Goal: Task Accomplishment & Management: Complete application form

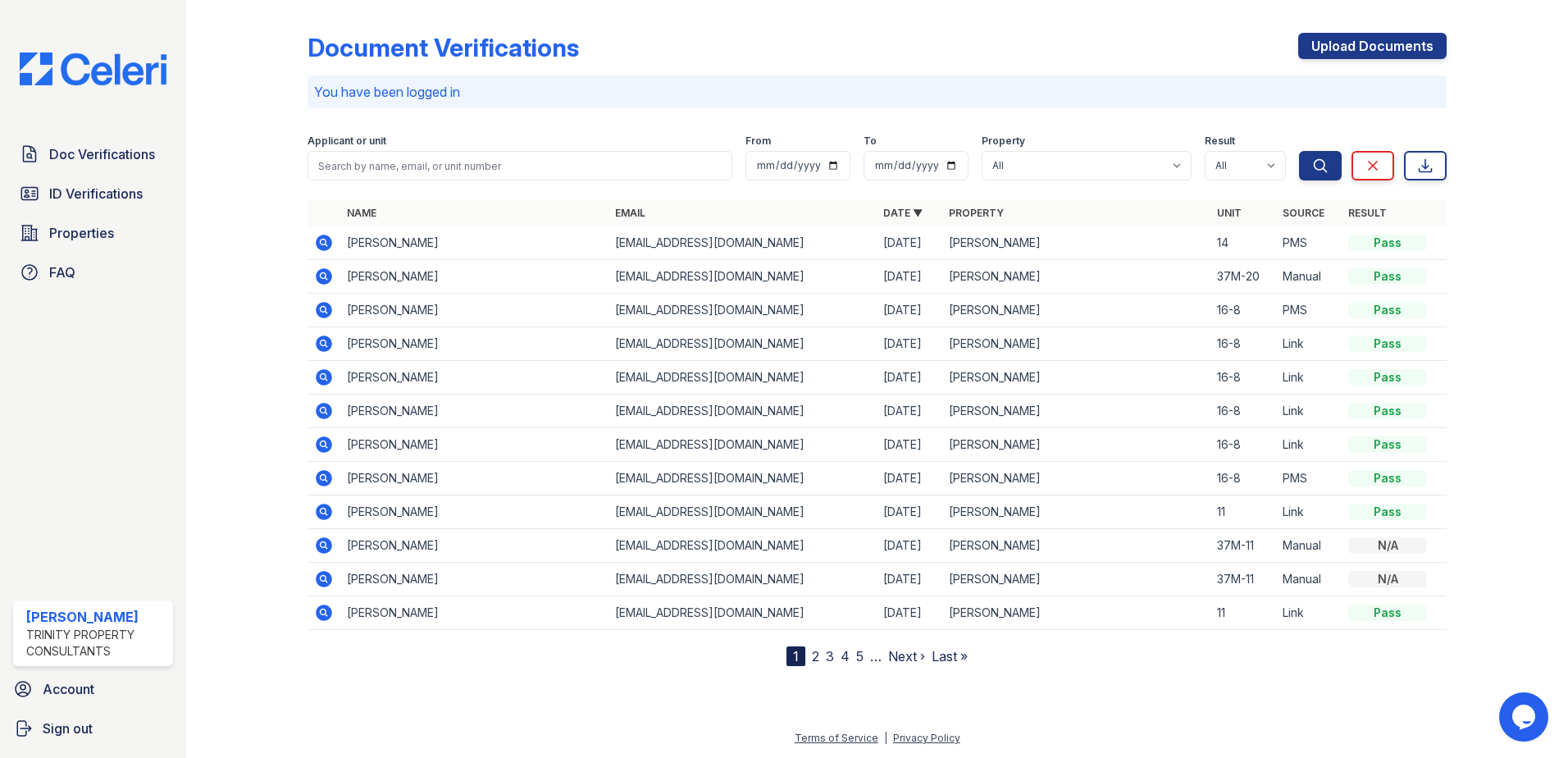
click at [326, 275] on icon at bounding box center [324, 276] width 20 height 20
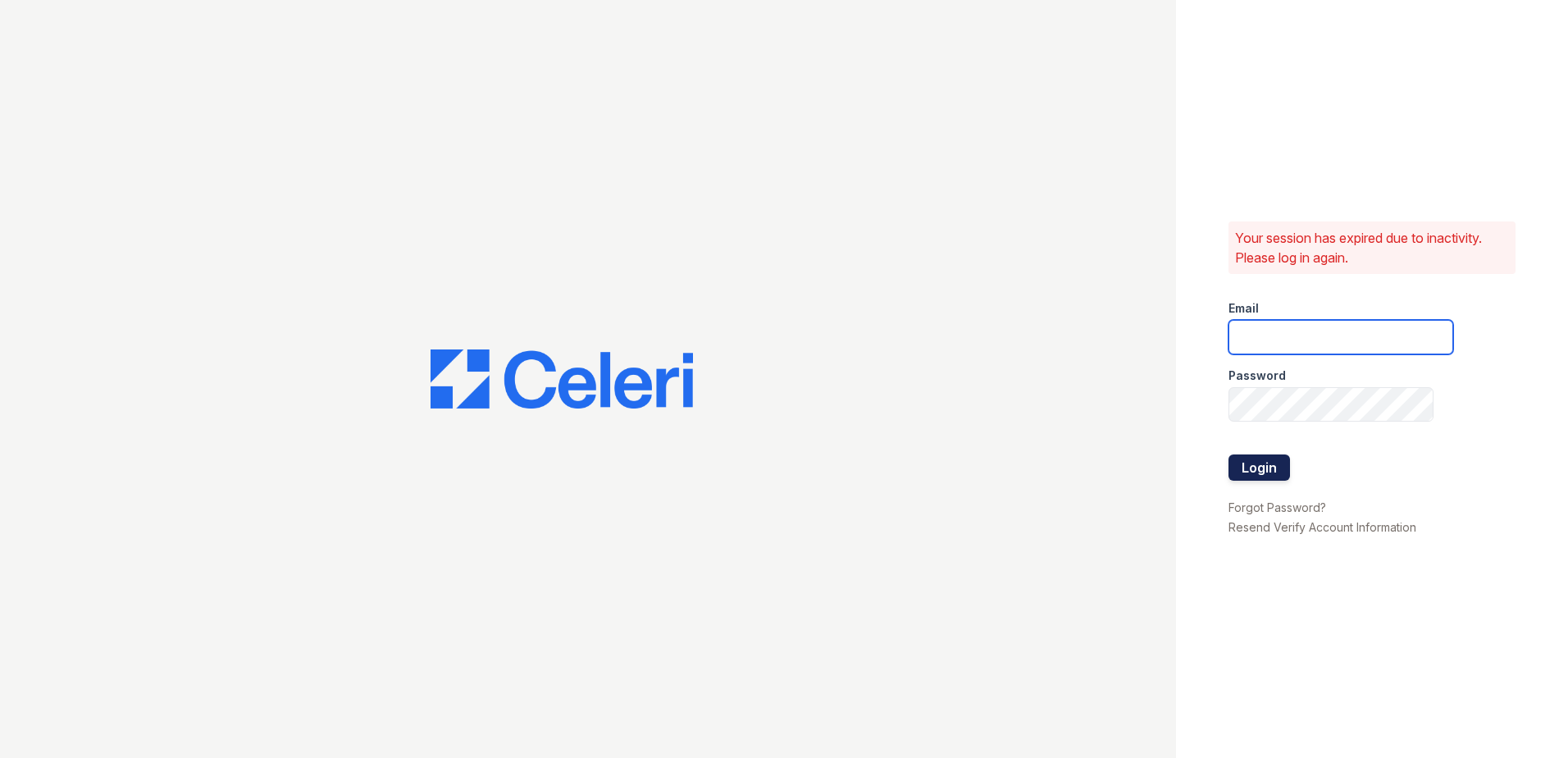
type input "Renewwaltham@trinity-pm.com"
click at [1269, 465] on button "Login" at bounding box center [1259, 467] width 61 height 26
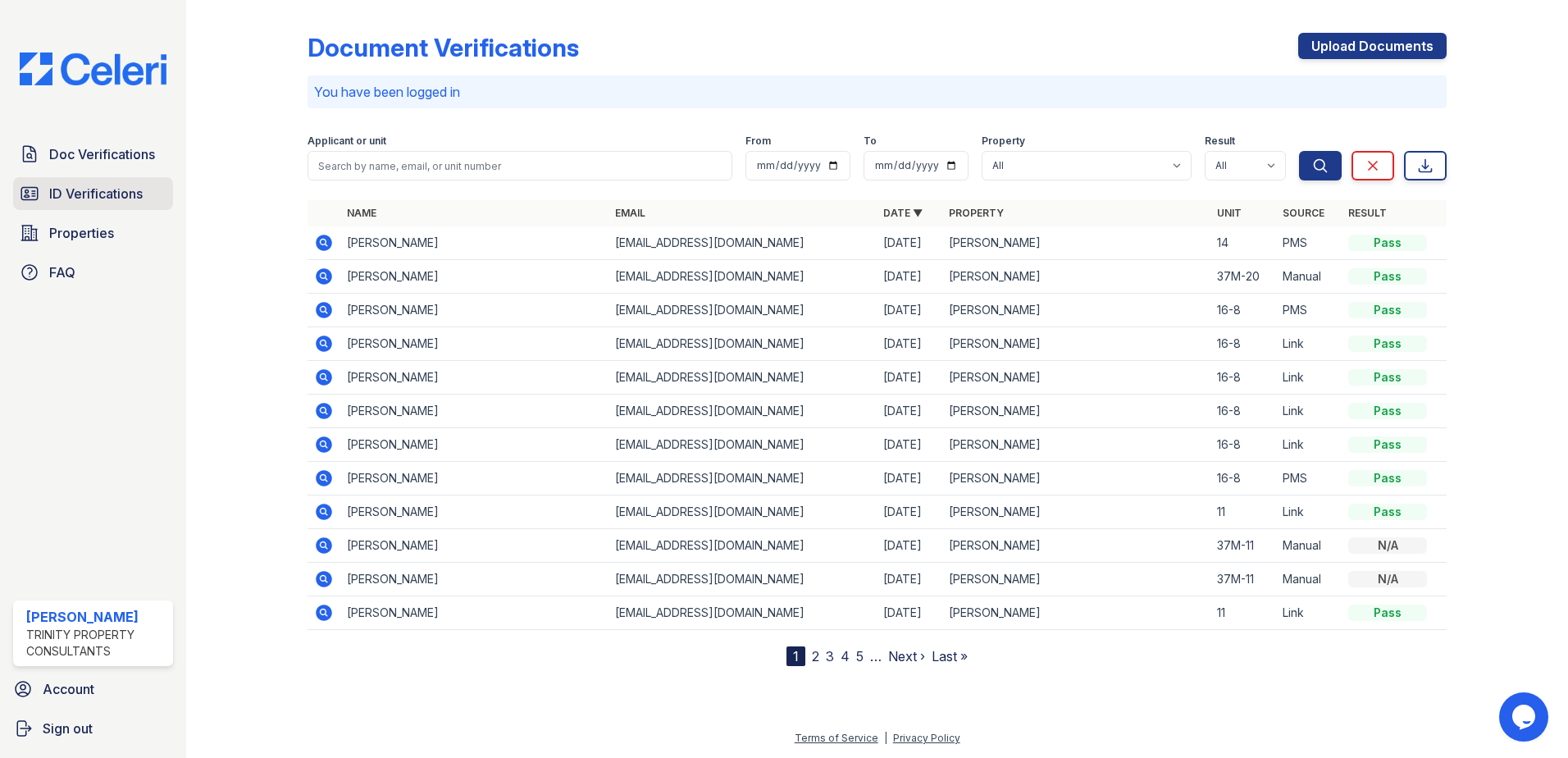
click at [73, 199] on span "ID Verifications" at bounding box center [95, 193] width 93 height 20
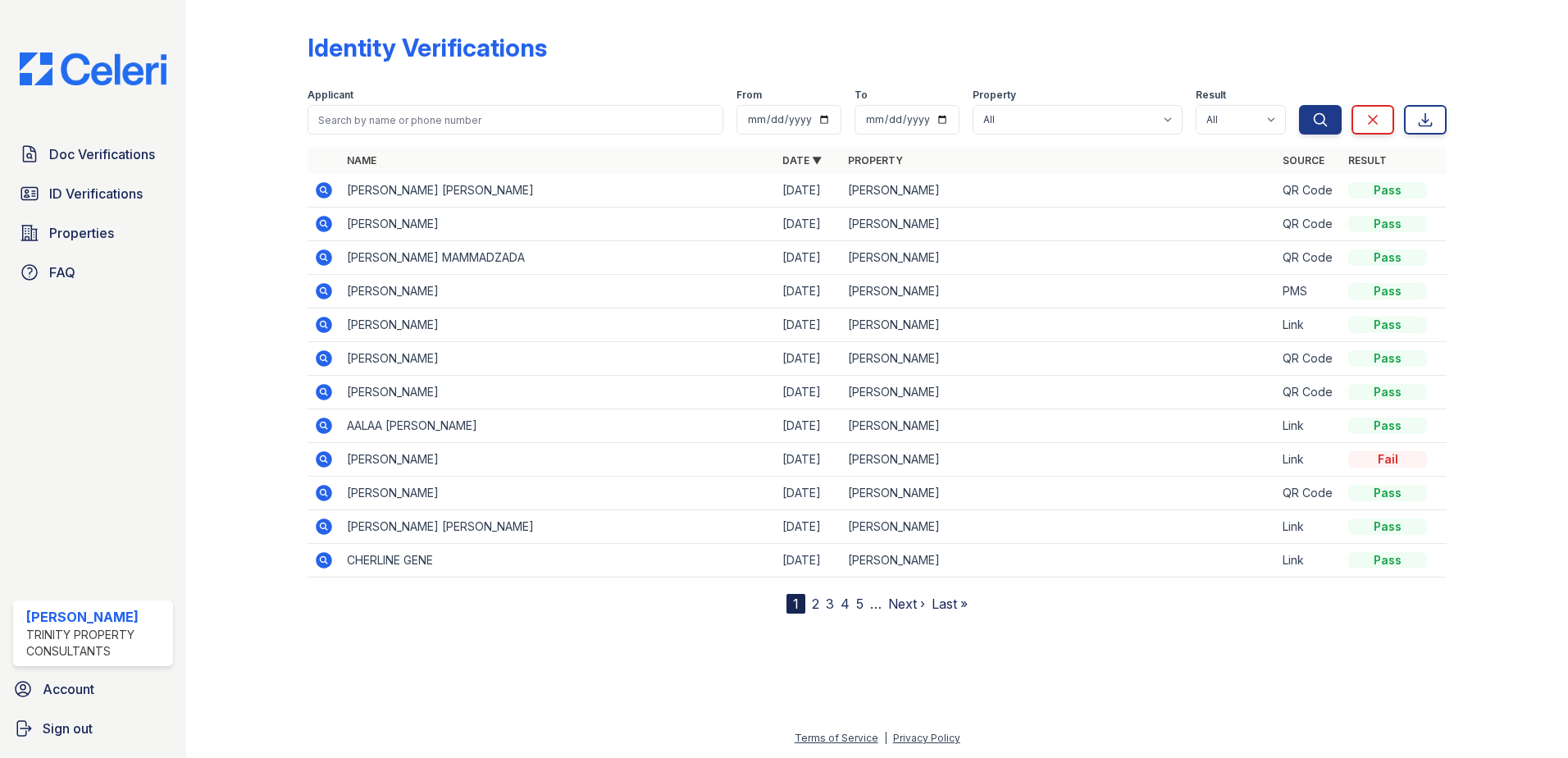
click at [318, 559] on icon at bounding box center [324, 560] width 17 height 17
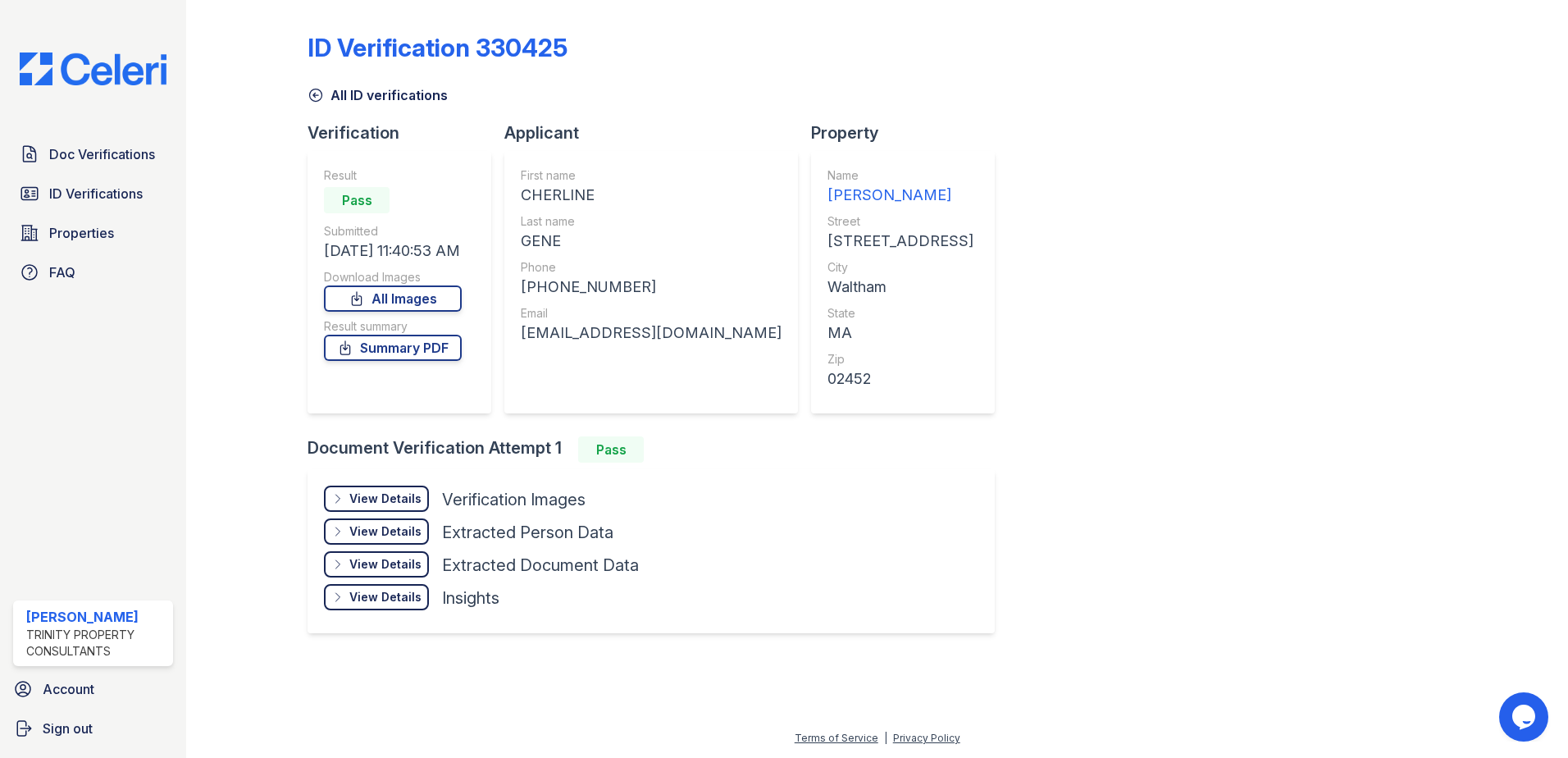
click at [203, 75] on div "ID Verification 330425 All ID verifications Verification Result Pass Submitted …" at bounding box center [877, 379] width 1382 height 758
click at [375, 303] on link "All Images" at bounding box center [393, 299] width 138 height 26
click at [406, 352] on link "Summary PDF" at bounding box center [393, 348] width 138 height 26
click at [115, 382] on div "Doc Verifications ID Verifications Properties FAQ ReNew Waltham Trinity Propert…" at bounding box center [93, 379] width 186 height 758
click at [102, 148] on span "Doc Verifications" at bounding box center [101, 154] width 106 height 20
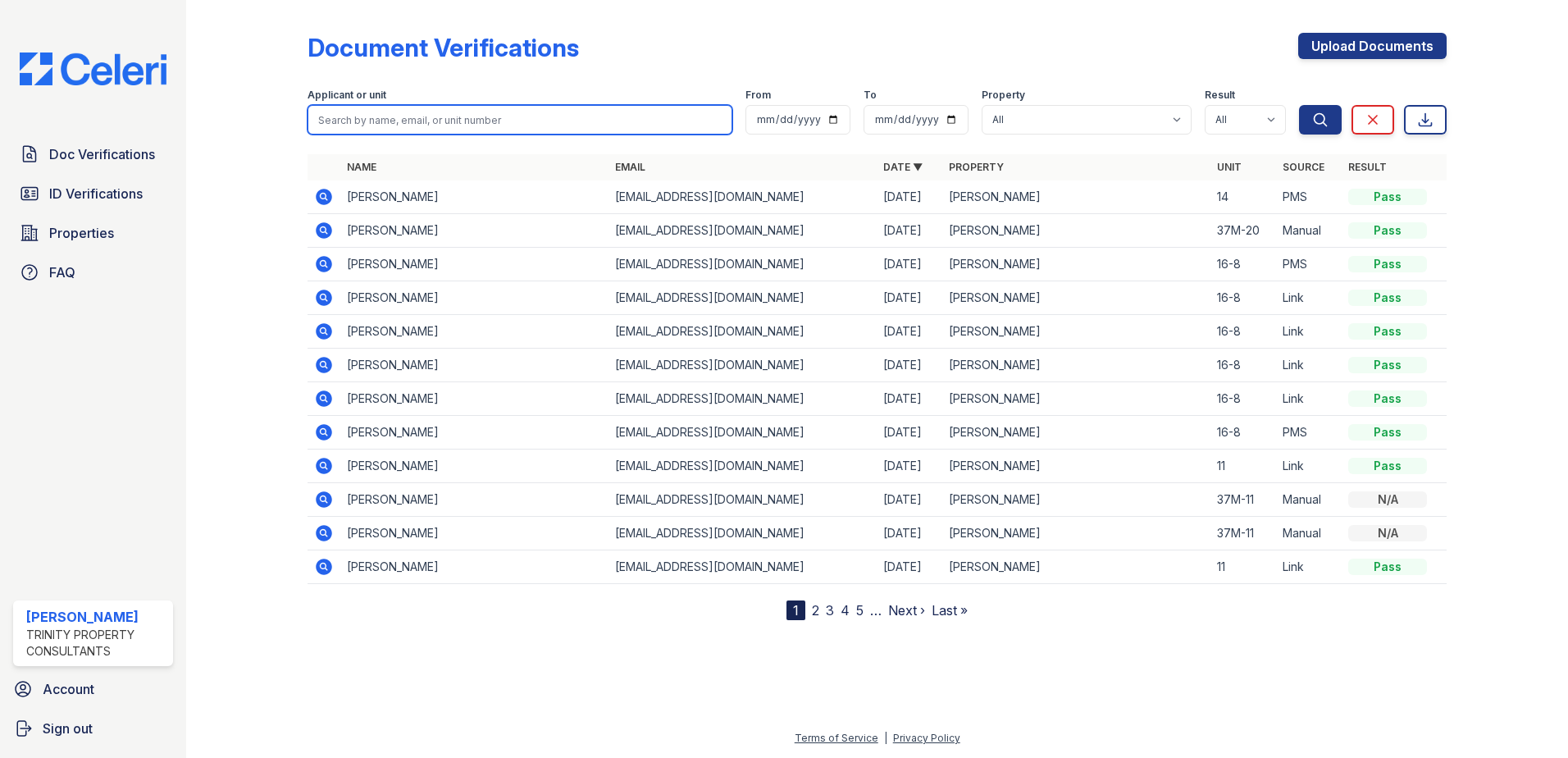
click at [481, 124] on input "search" at bounding box center [519, 120] width 425 height 30
type input "Cherline"
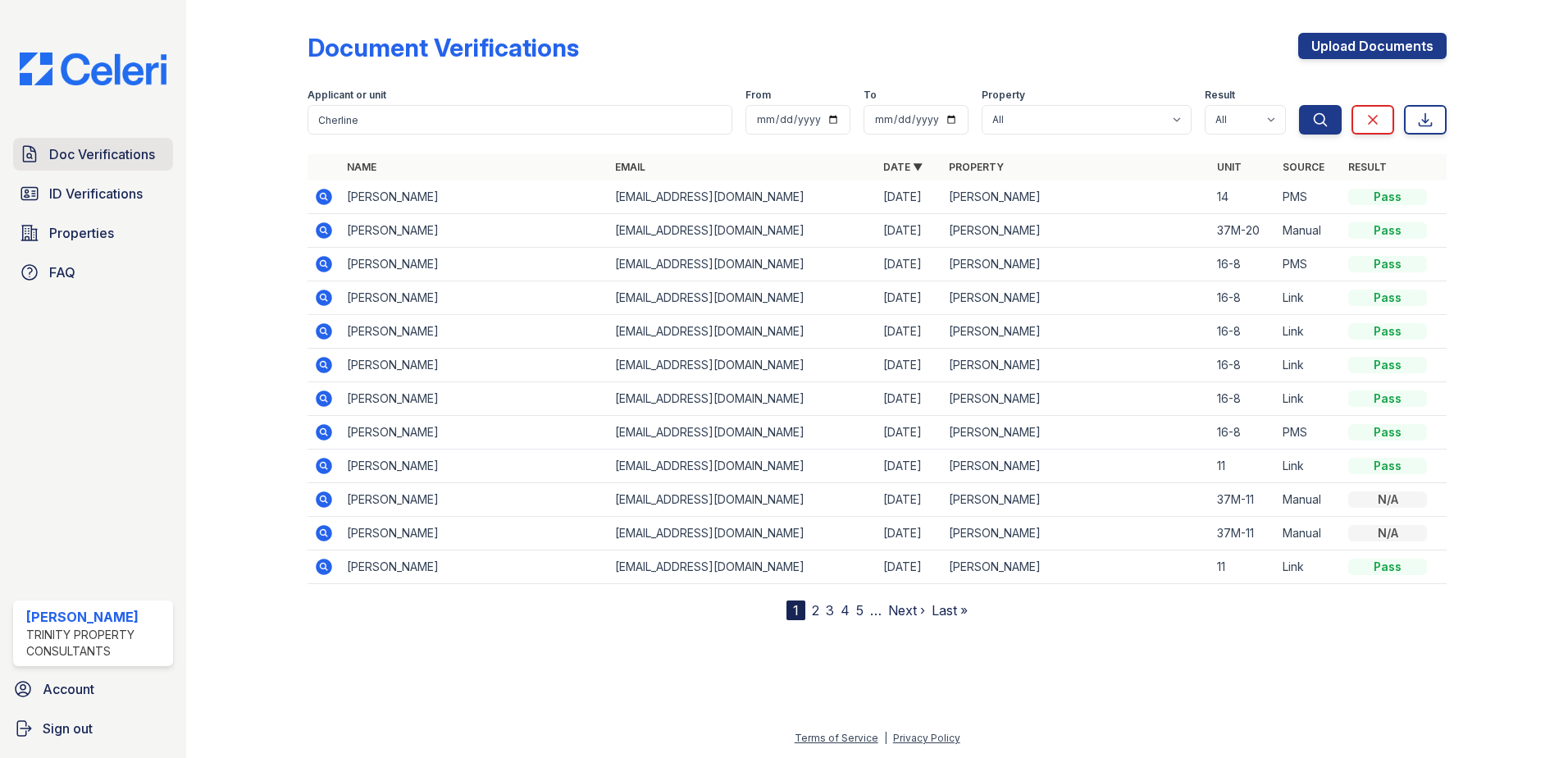
click at [130, 159] on span "Doc Verifications" at bounding box center [101, 154] width 106 height 20
click at [1348, 39] on link "Upload Documents" at bounding box center [1372, 46] width 148 height 26
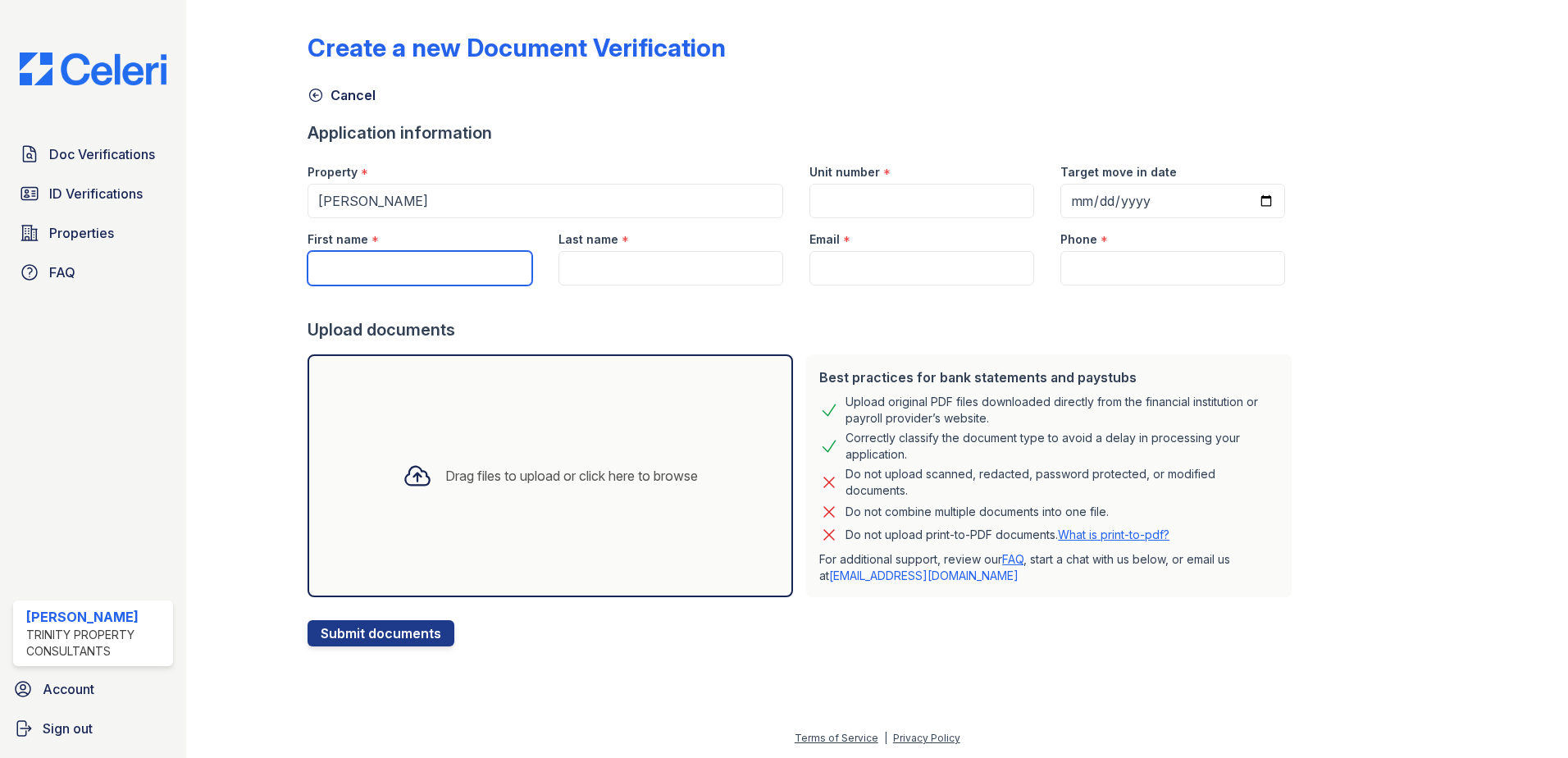
click at [428, 278] on input "First name" at bounding box center [419, 267] width 224 height 34
type input "cherl"
click at [75, 150] on span "Doc Verifications" at bounding box center [101, 154] width 106 height 20
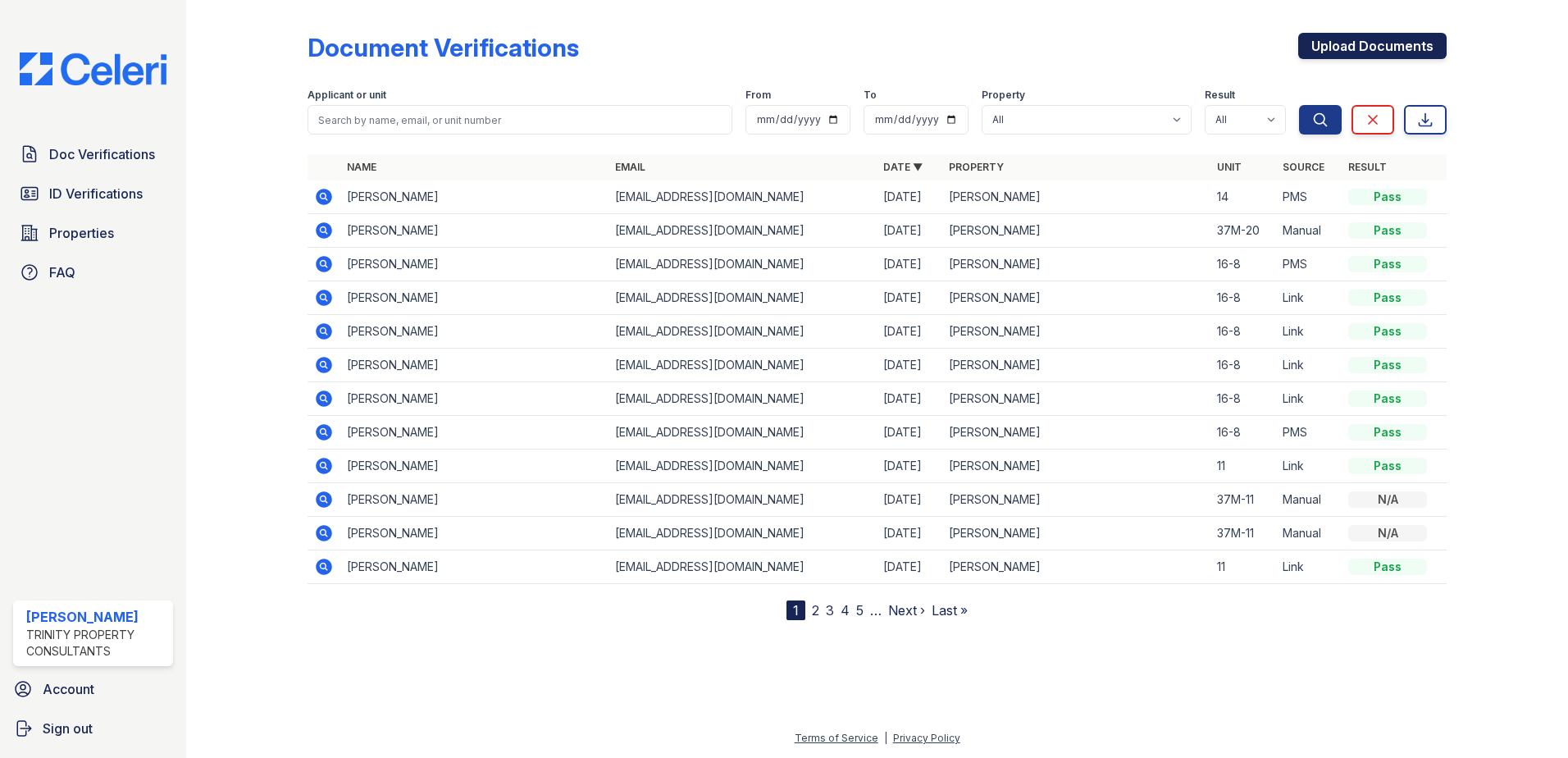
click at [1362, 55] on link "Upload Documents" at bounding box center [1372, 46] width 148 height 26
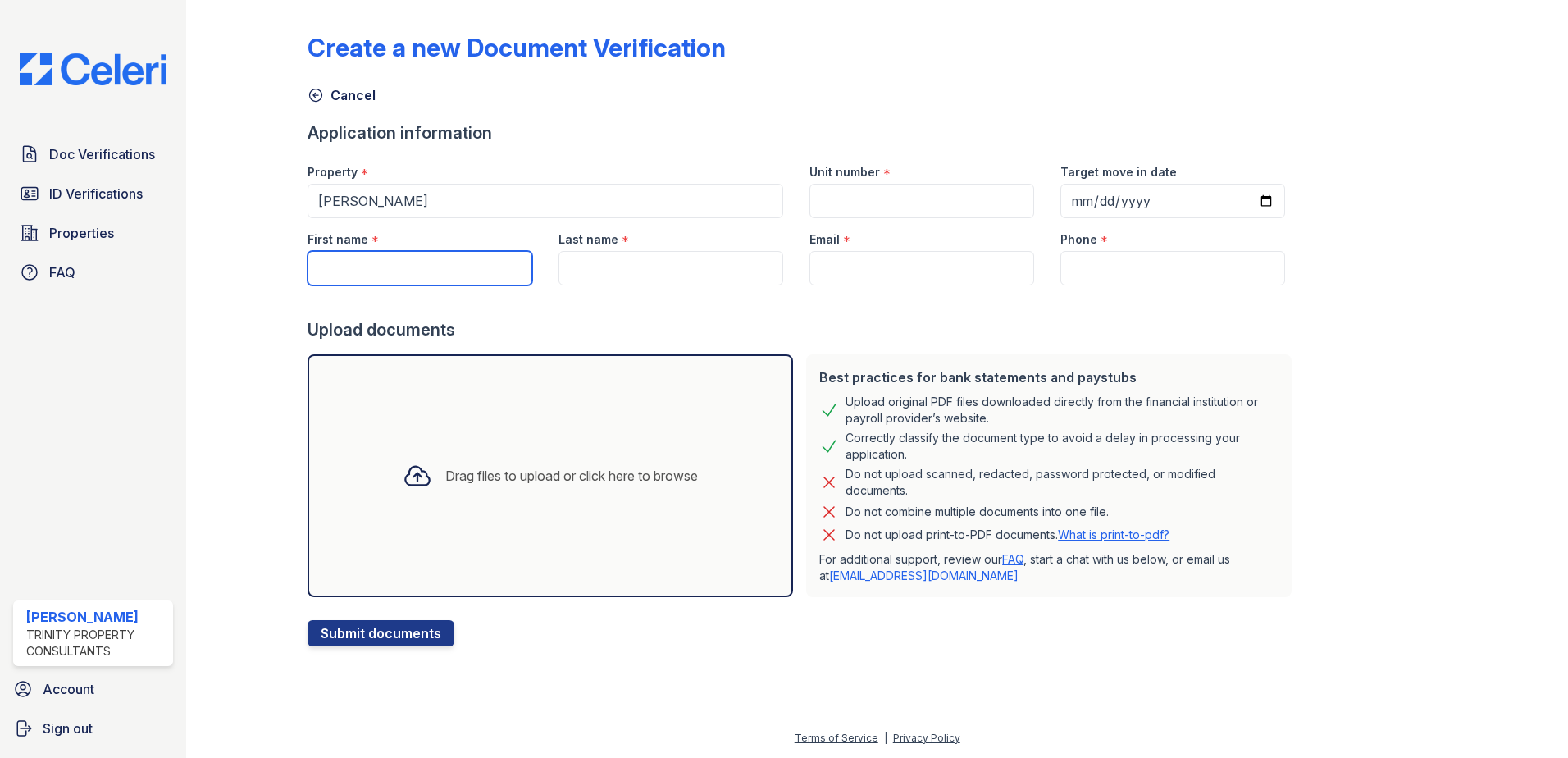
click at [436, 272] on input "First name" at bounding box center [419, 267] width 224 height 34
type input "Cherline"
click at [636, 259] on input "Last name" at bounding box center [671, 267] width 224 height 34
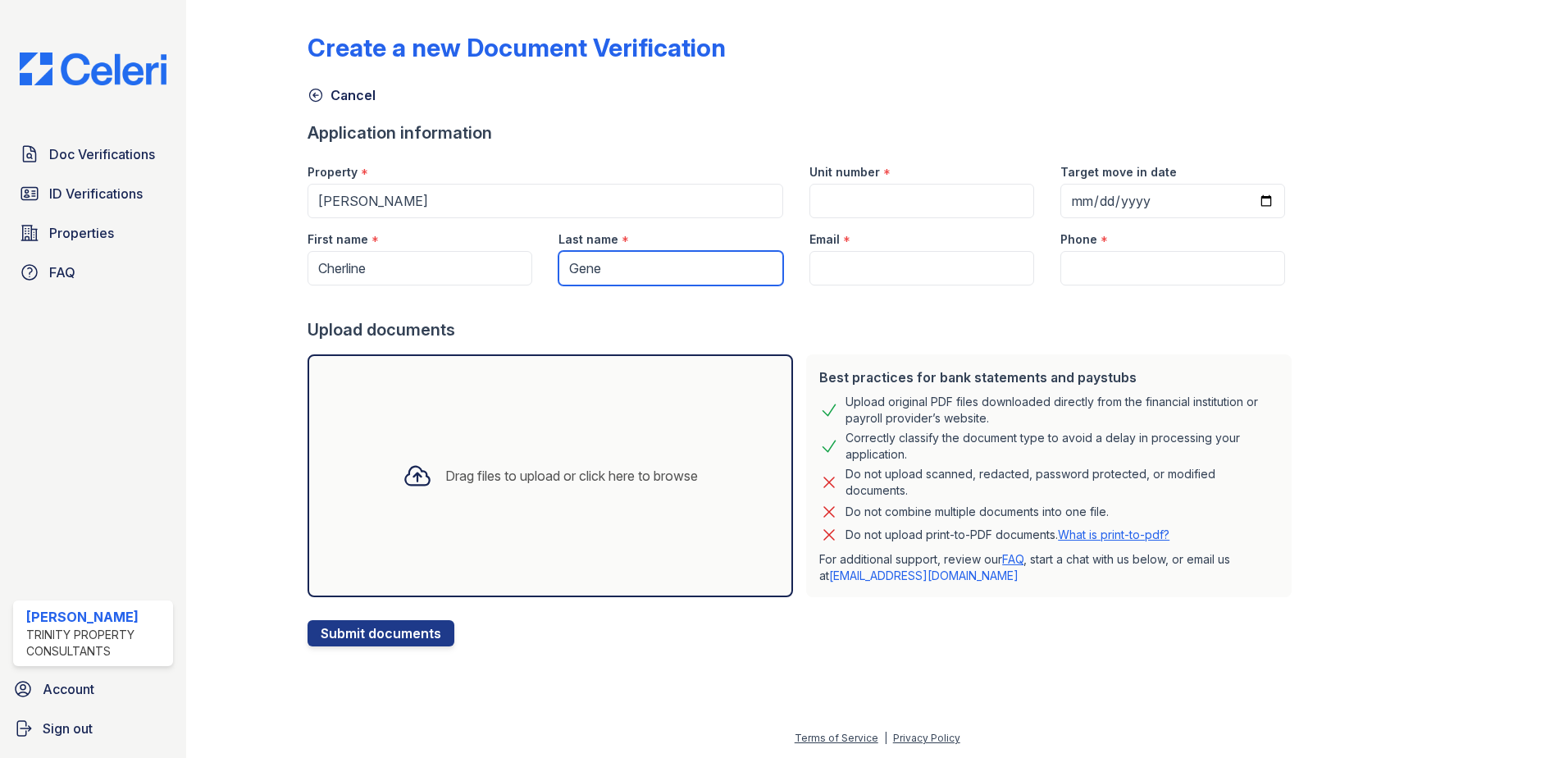
type input "Gene"
click at [827, 264] on input "Email" at bounding box center [921, 267] width 224 height 34
click at [835, 264] on input "Email" at bounding box center [921, 267] width 224 height 34
paste input "[EMAIL_ADDRESS][DOMAIN_NAME]"
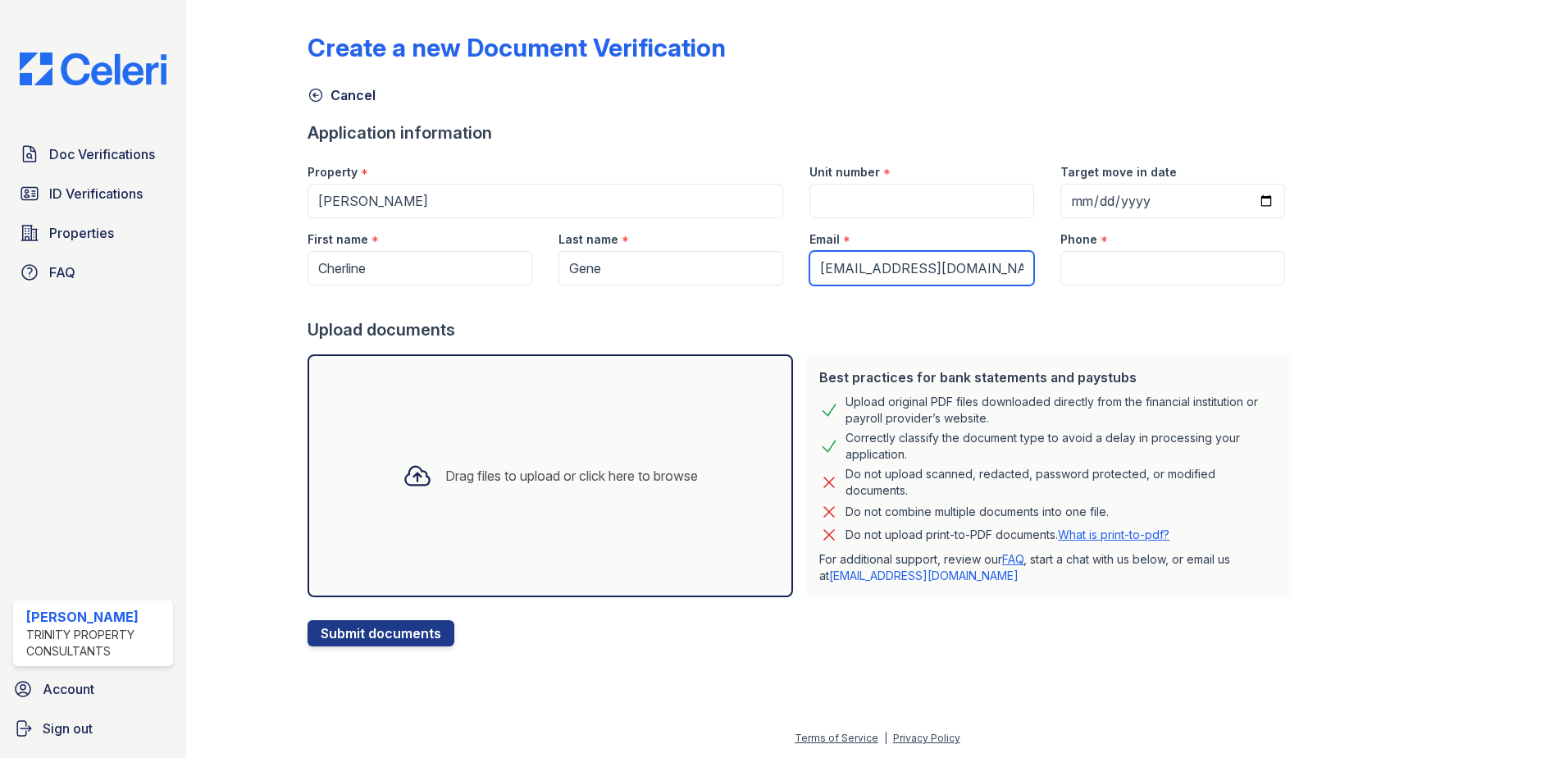
type input "[EMAIL_ADDRESS][DOMAIN_NAME]"
click at [1087, 268] on input "Phone" at bounding box center [1172, 267] width 224 height 34
click at [1213, 263] on input "Phone" at bounding box center [1172, 267] width 224 height 34
paste input "(617) 637-6320"
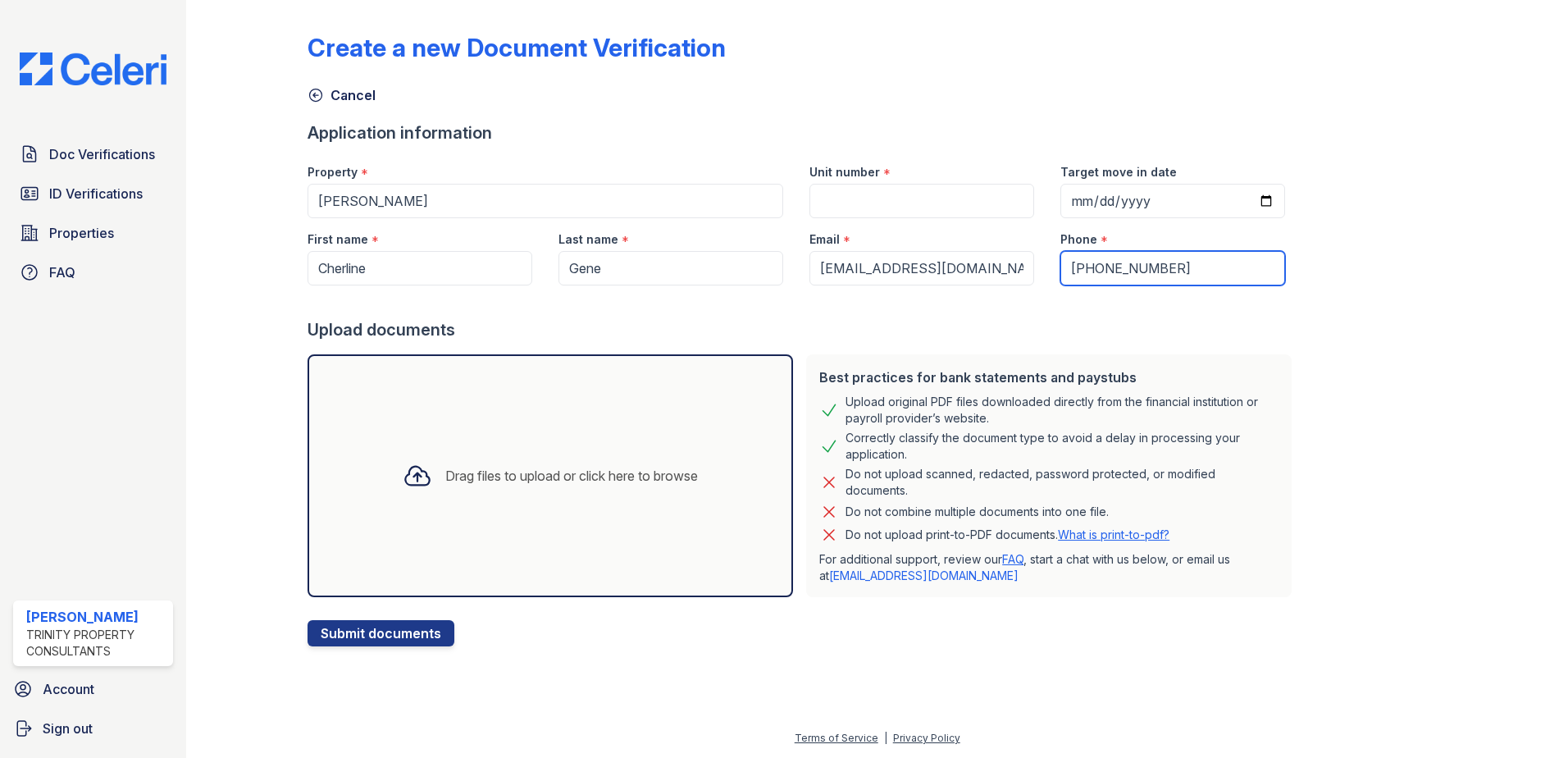
type input "(617) 637-6320"
click at [955, 203] on input "Unit number" at bounding box center [921, 200] width 224 height 34
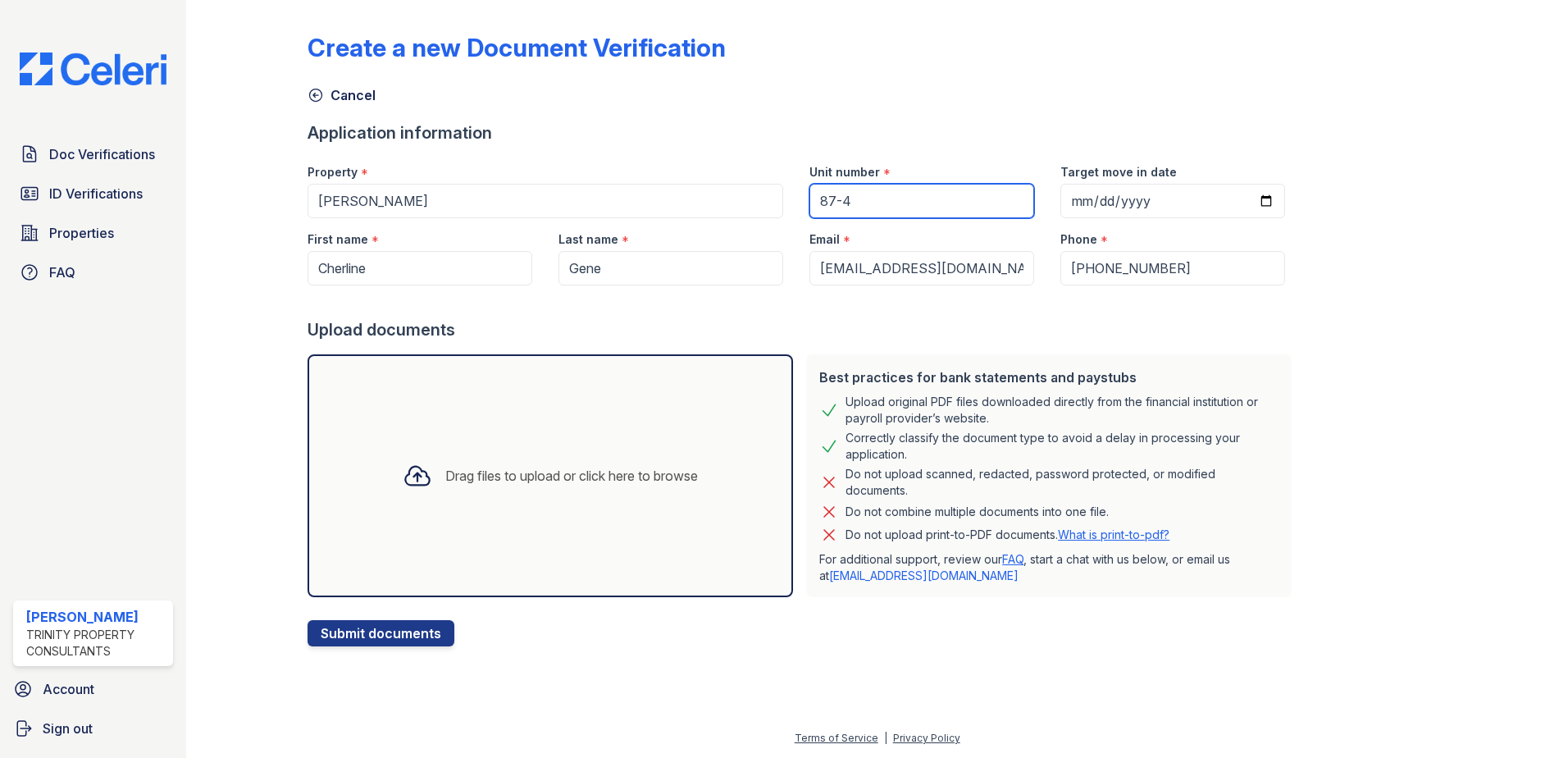
type input "87-4"
click at [429, 481] on div "Drag files to upload or click here to browse" at bounding box center [550, 476] width 321 height 56
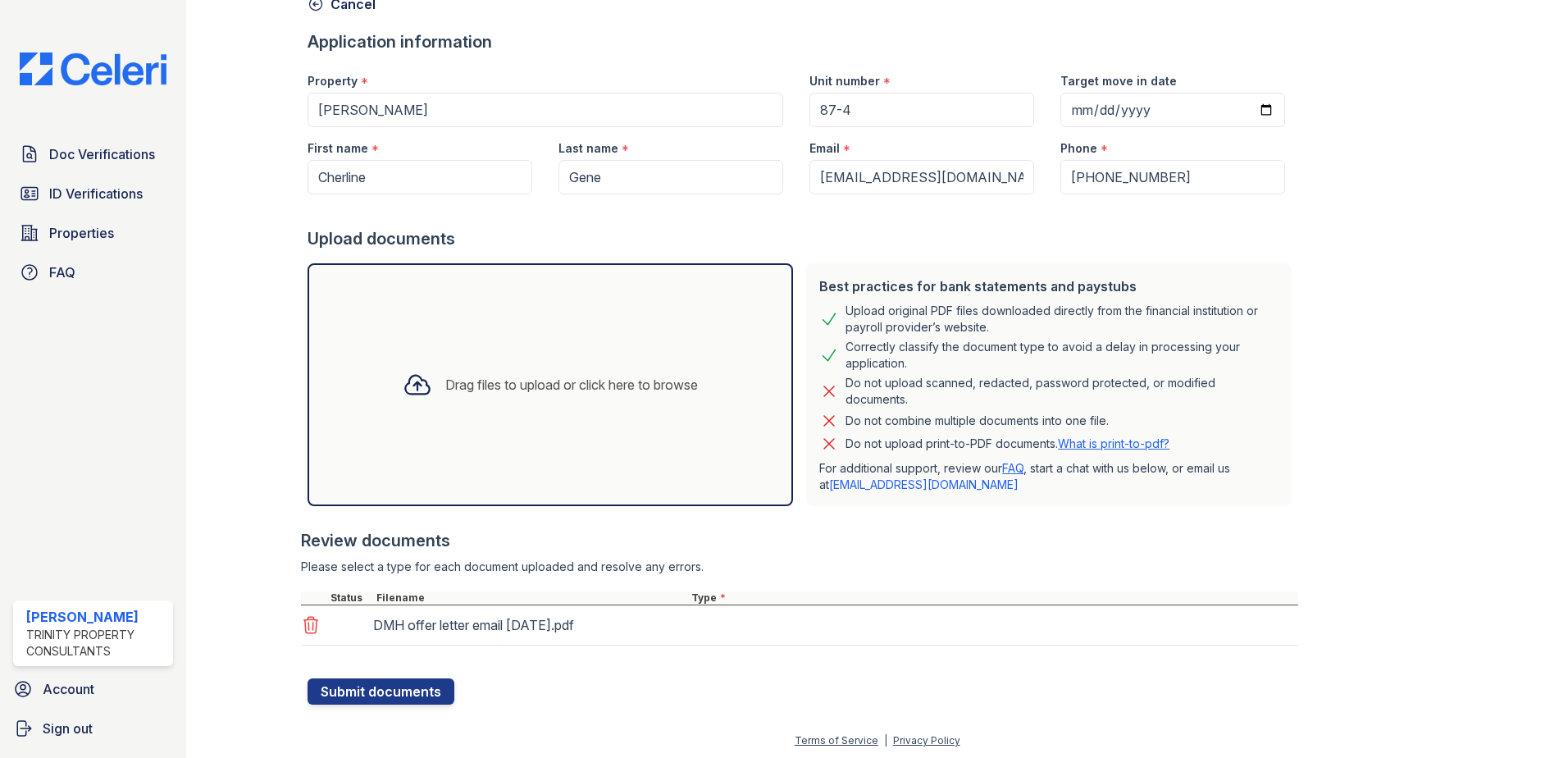
scroll to position [93, 0]
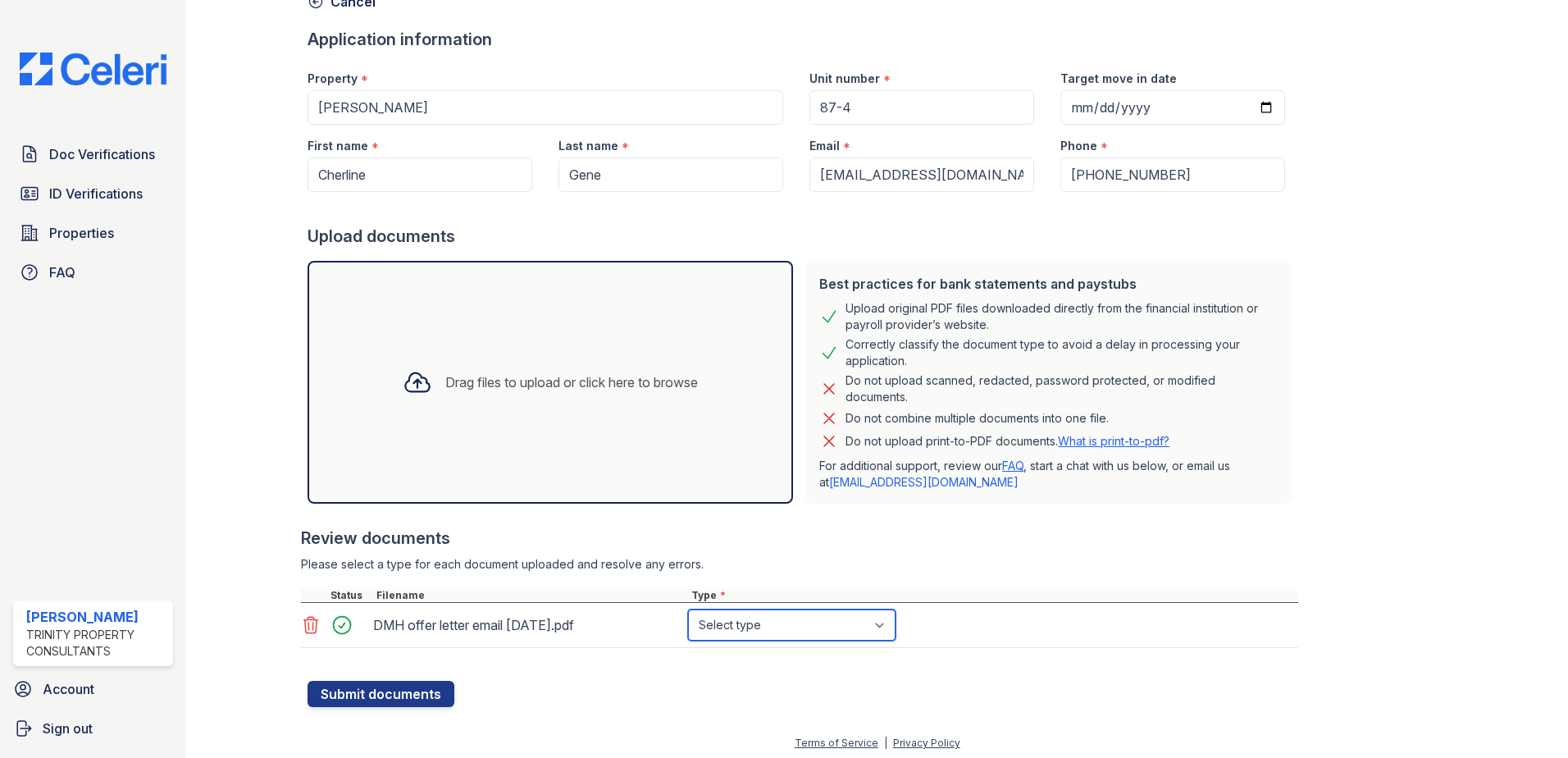
click at [736, 621] on select "Select type Paystub Bank Statement Offer Letter Tax Documents Benefit Award Let…" at bounding box center [792, 625] width 208 height 31
select select "offer_letter"
click at [688, 610] on select "Select type Paystub Bank Statement Offer Letter Tax Documents Benefit Award Let…" at bounding box center [792, 625] width 208 height 31
click at [411, 703] on button "Submit documents" at bounding box center [381, 694] width 147 height 26
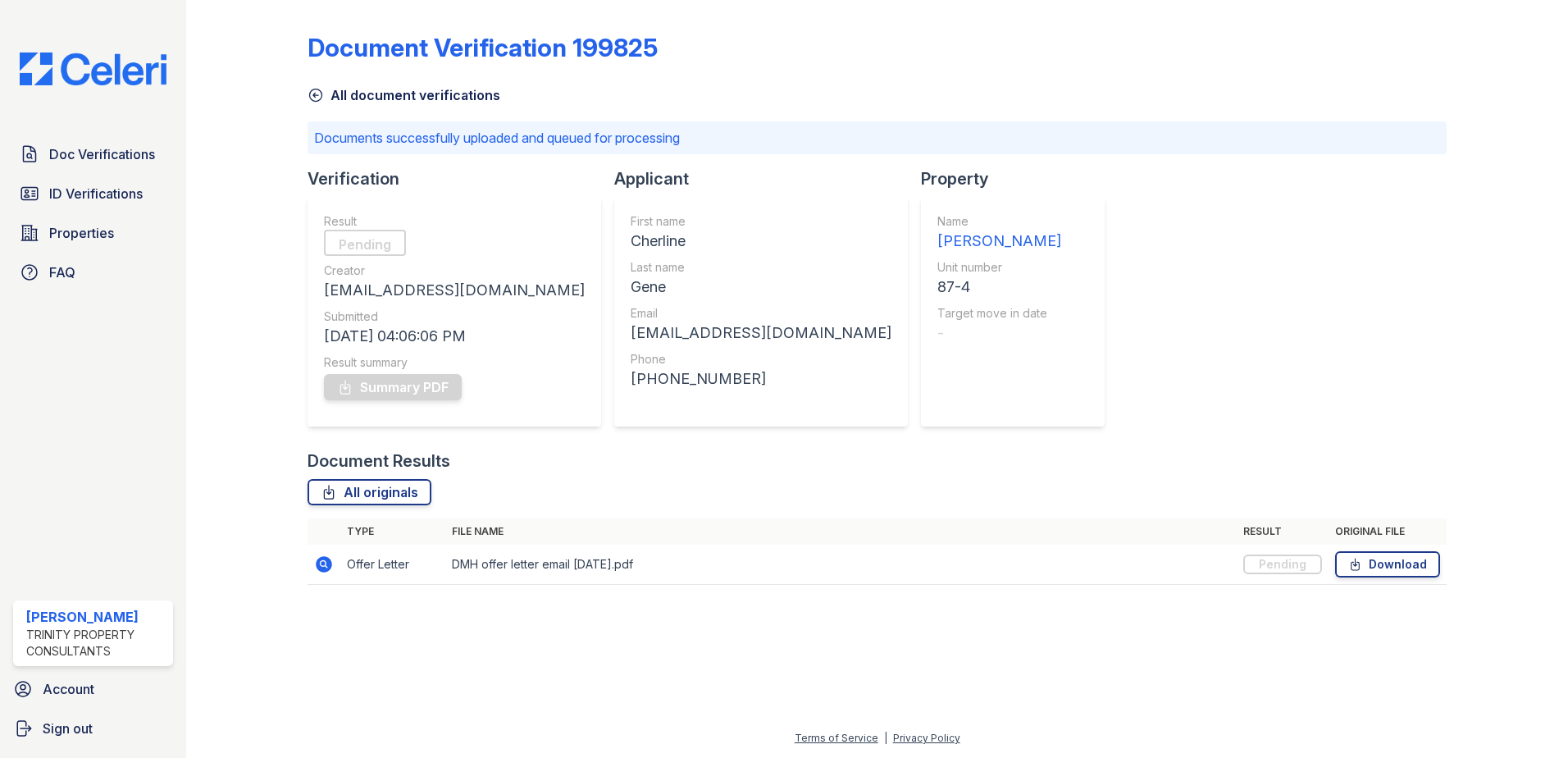
click at [319, 97] on icon at bounding box center [315, 95] width 17 height 17
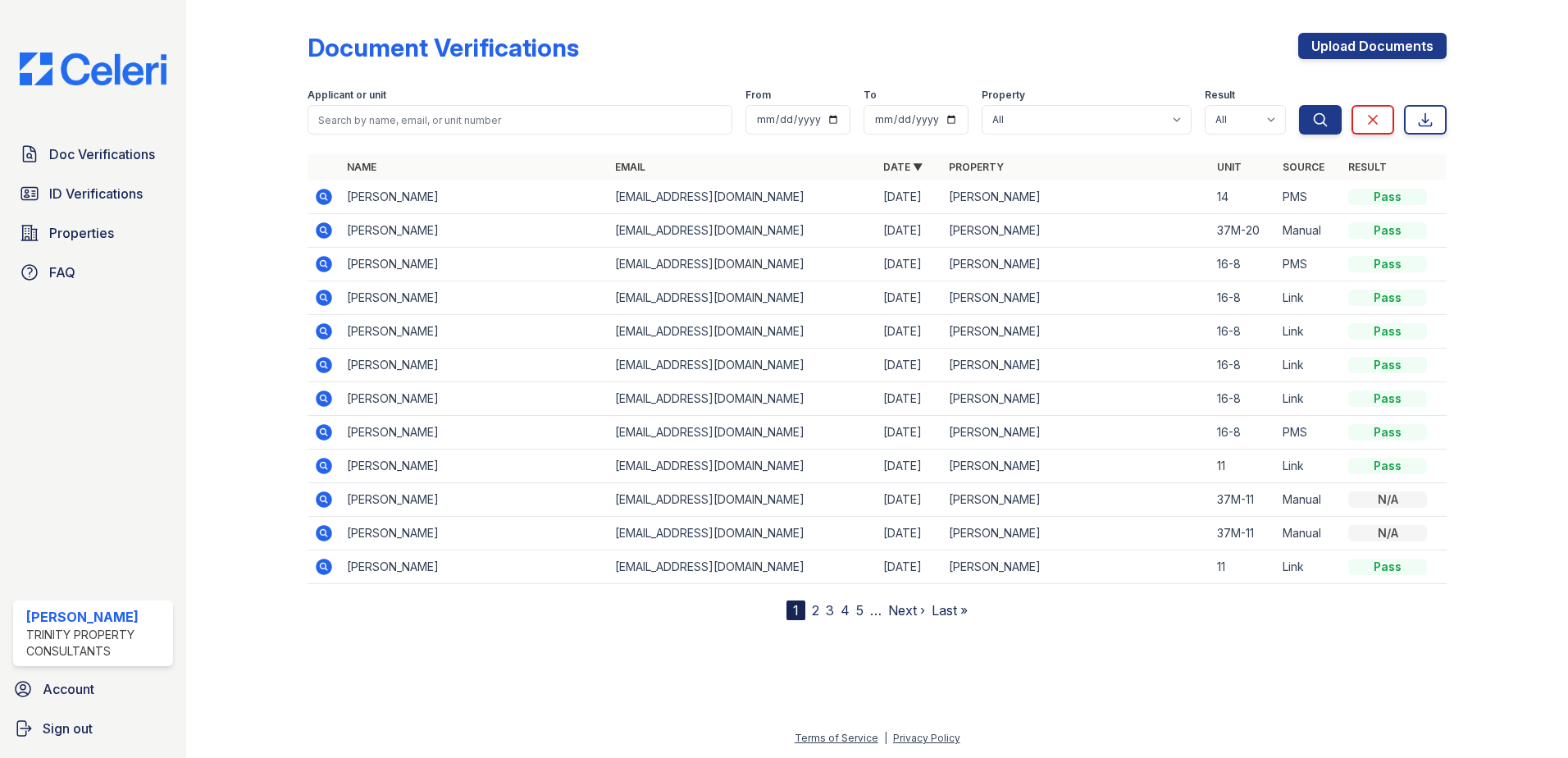
click at [130, 176] on div "Doc Verifications ID Verifications Properties FAQ" at bounding box center [93, 213] width 173 height 151
click at [130, 157] on span "Doc Verifications" at bounding box center [101, 154] width 106 height 20
click at [136, 201] on span "ID Verifications" at bounding box center [95, 193] width 93 height 20
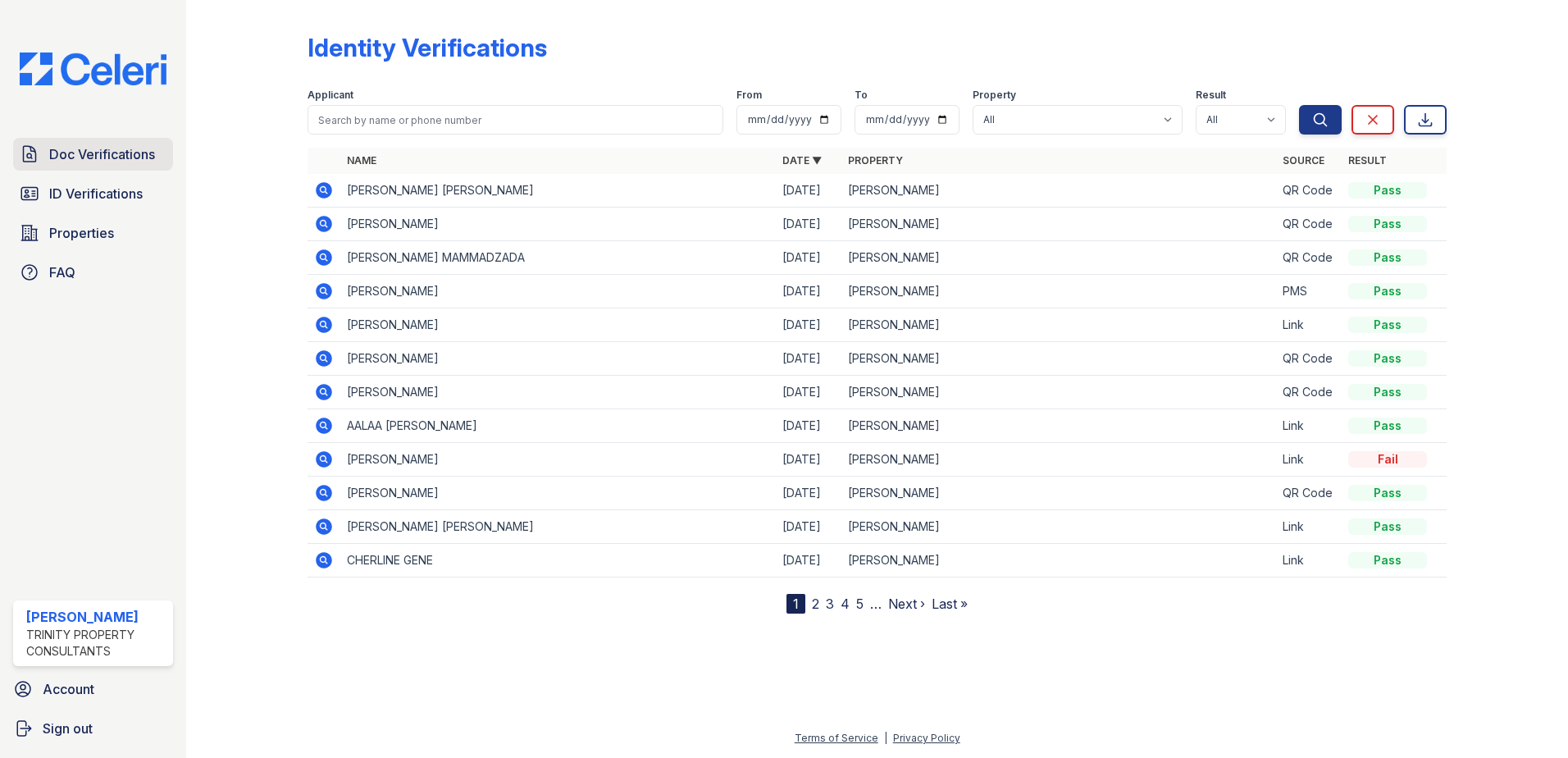
click at [138, 155] on span "Doc Verifications" at bounding box center [101, 154] width 106 height 20
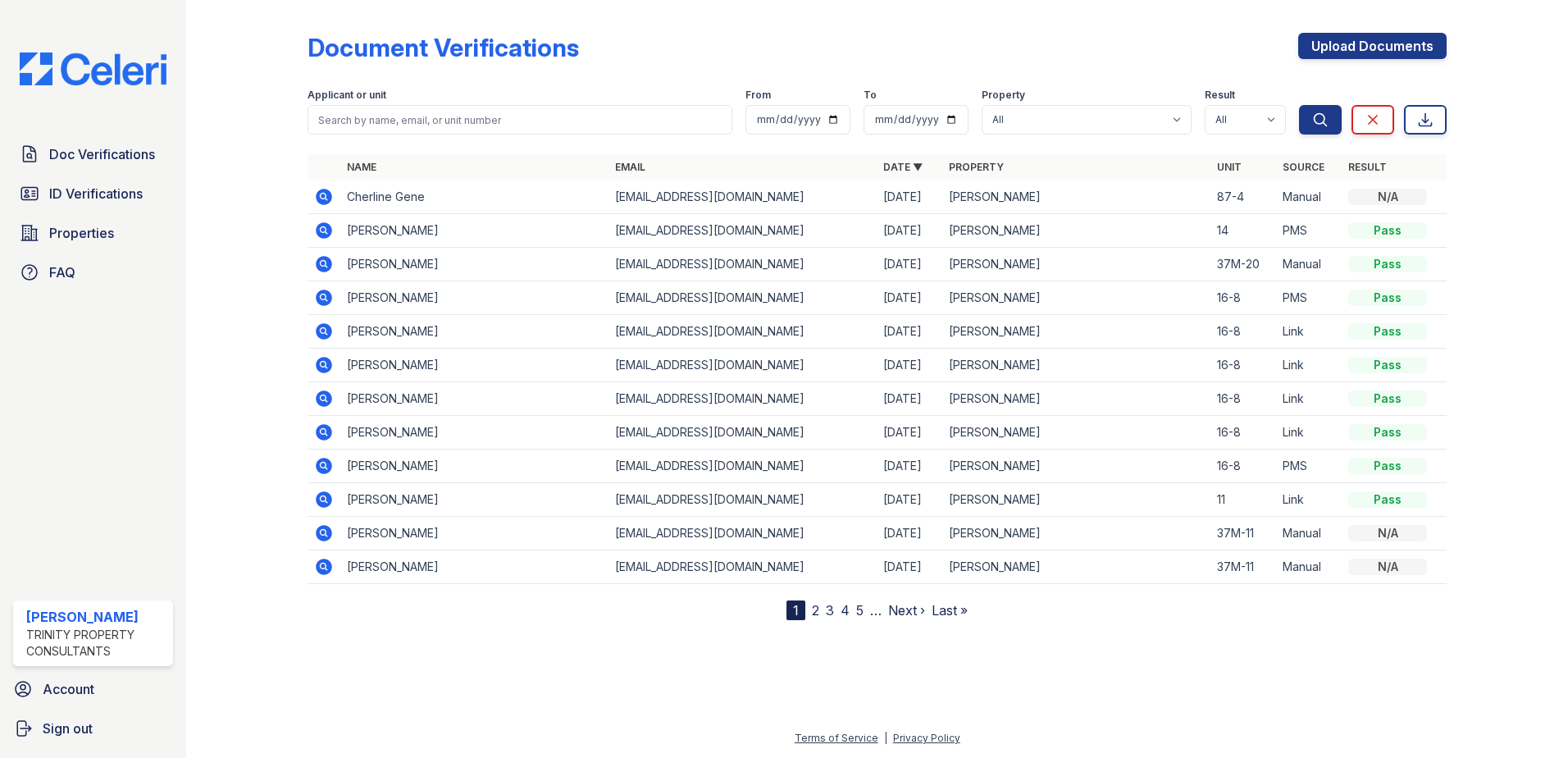
click at [317, 197] on icon at bounding box center [324, 196] width 17 height 17
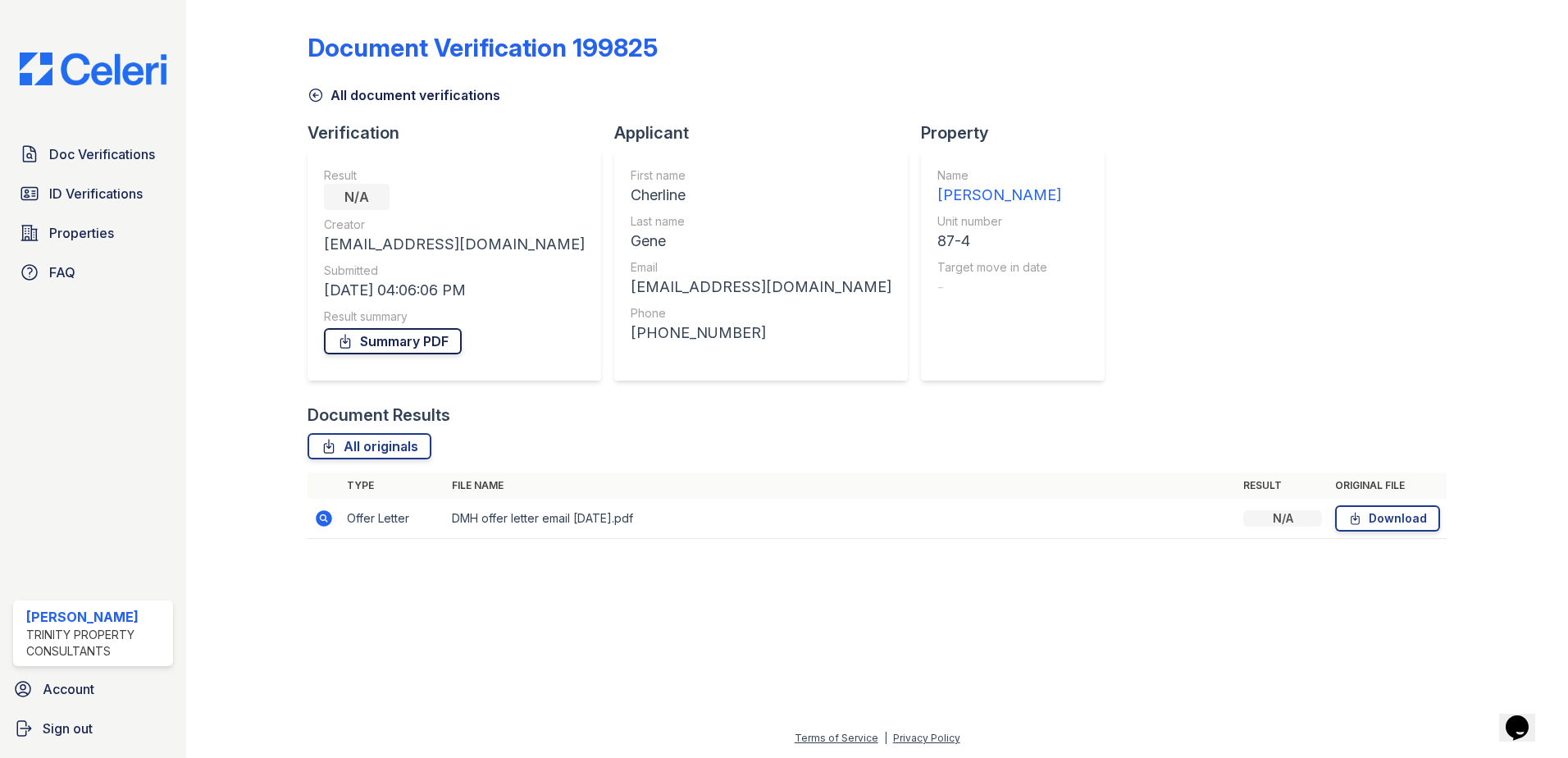
click at [409, 341] on link "Summary PDF" at bounding box center [393, 341] width 138 height 26
click at [331, 93] on link "All document verifications" at bounding box center [403, 95] width 193 height 20
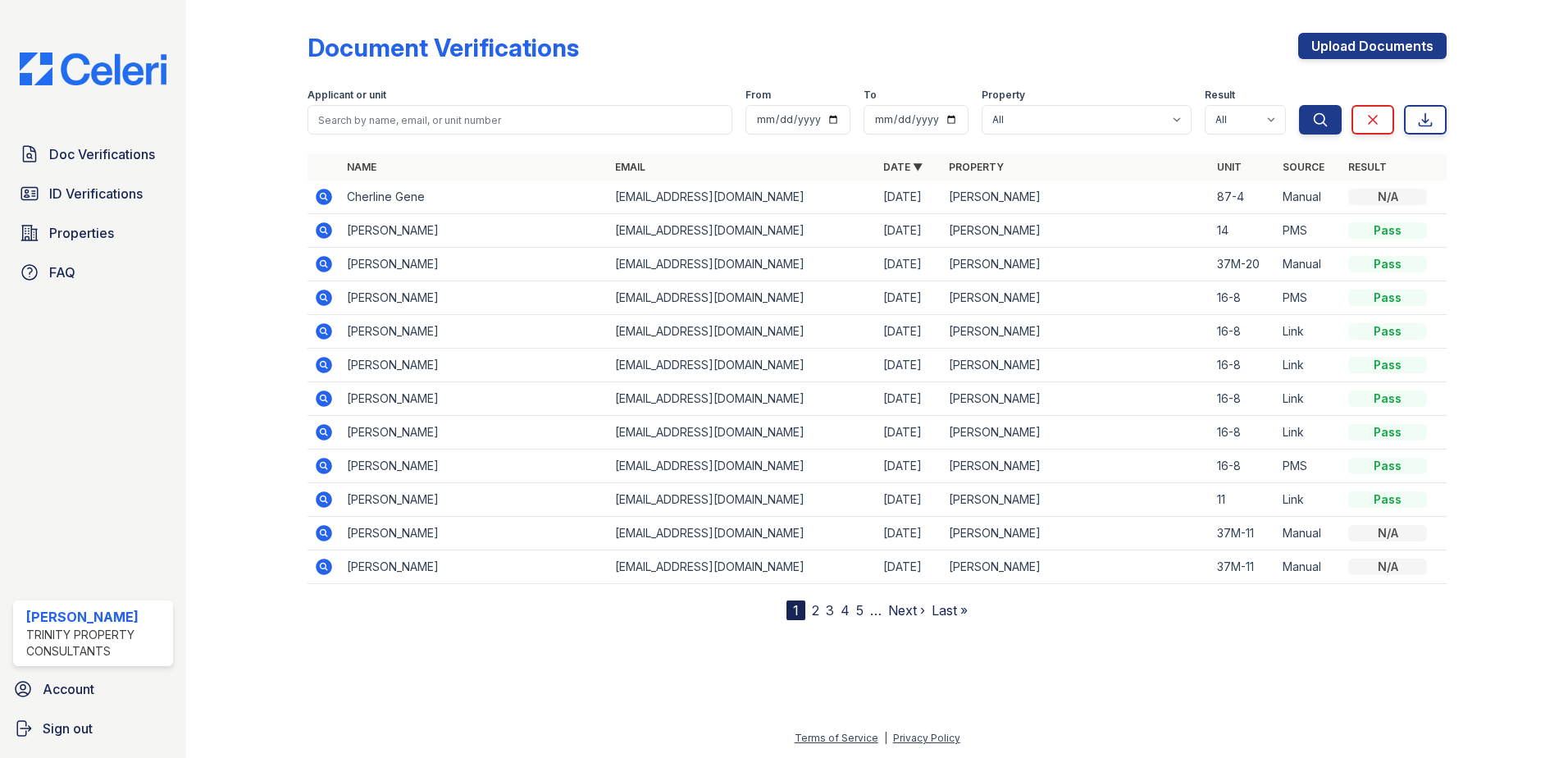
click at [325, 95] on label "Applicant or unit" at bounding box center [347, 94] width 79 height 13
